Goal: Information Seeking & Learning: Understand process/instructions

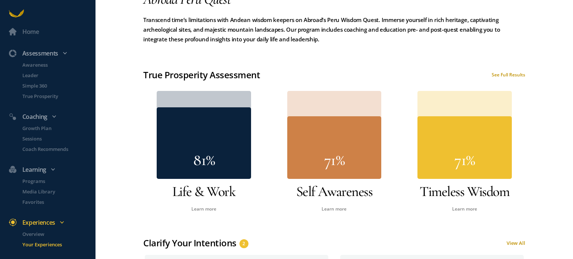
scroll to position [237, 0]
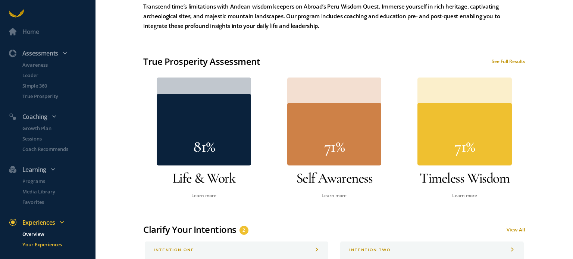
click at [32, 233] on p "Overview" at bounding box center [58, 234] width 72 height 7
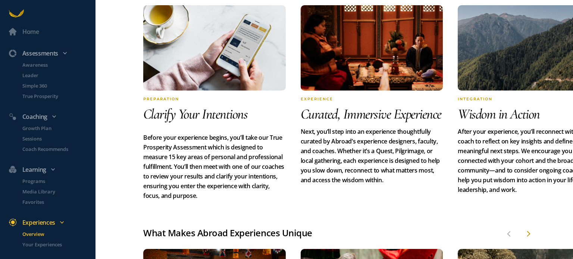
scroll to position [346, 0]
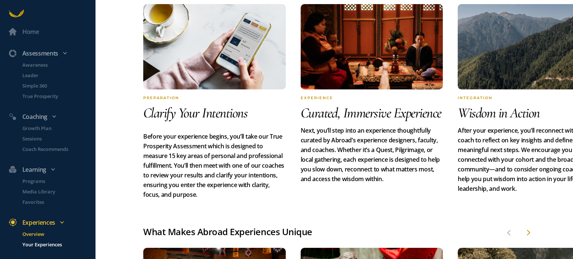
click at [40, 242] on p "Your Experiences" at bounding box center [58, 244] width 72 height 7
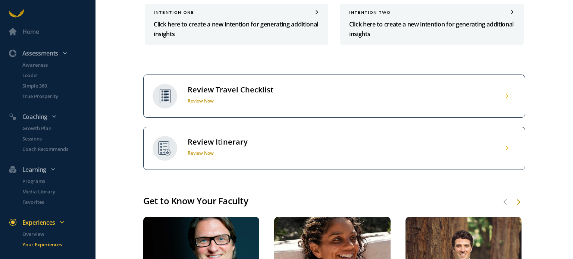
scroll to position [467, 0]
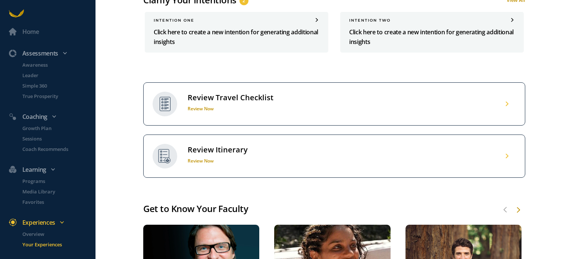
click at [236, 145] on div "Review Itinerary" at bounding box center [218, 150] width 60 height 10
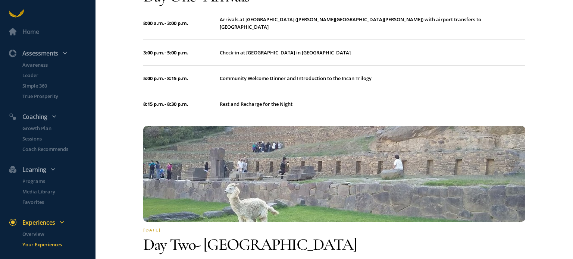
scroll to position [189, 0]
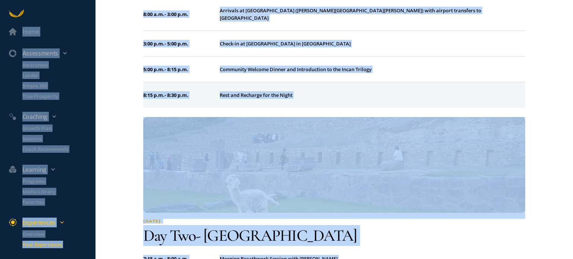
click at [435, 82] on td "Rest and Recharge for the Night" at bounding box center [373, 95] width 306 height 26
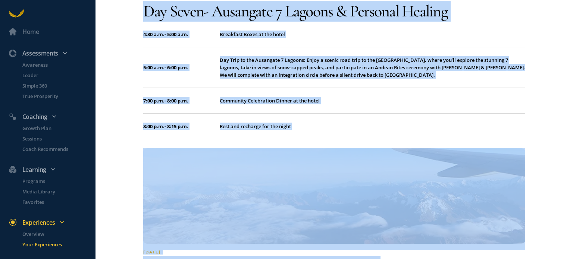
scroll to position [2187, 0]
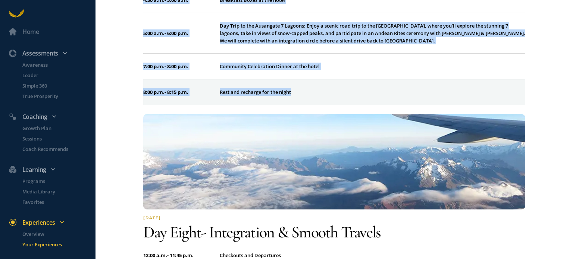
drag, startPoint x: 145, startPoint y: 178, endPoint x: 297, endPoint y: 55, distance: 195.5
copy div "Lor ips - Dolorsit 8:03 a.c. - 4:09 a.e. Seddoeiu te Incid Utlabor (Etdolorem A…"
